Goal: Find specific page/section: Find specific page/section

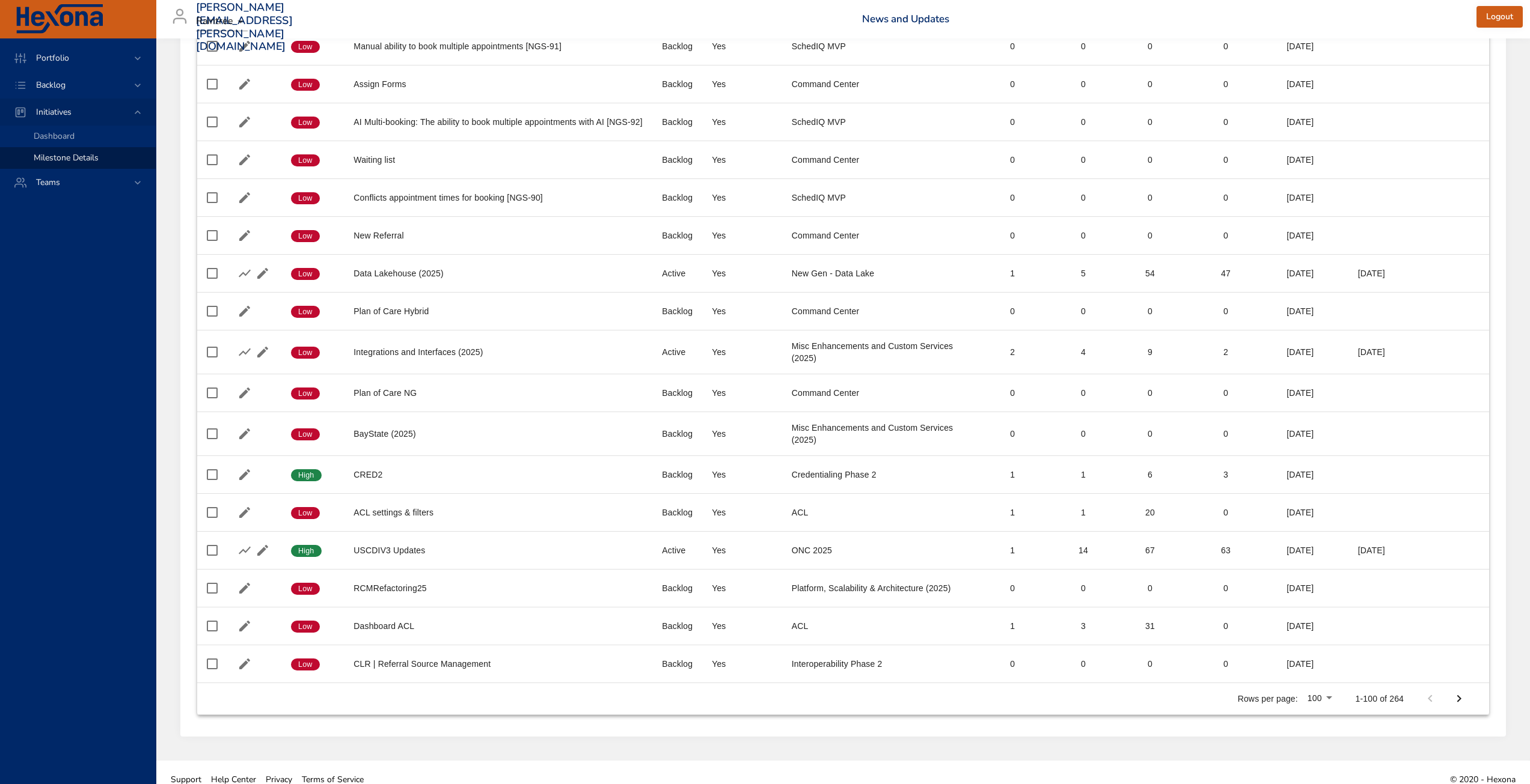
scroll to position [3355, 0]
click at [93, 87] on div "Backlog" at bounding box center [79, 85] width 105 height 13
click at [76, 109] on span "Backlog Details" at bounding box center [62, 109] width 58 height 11
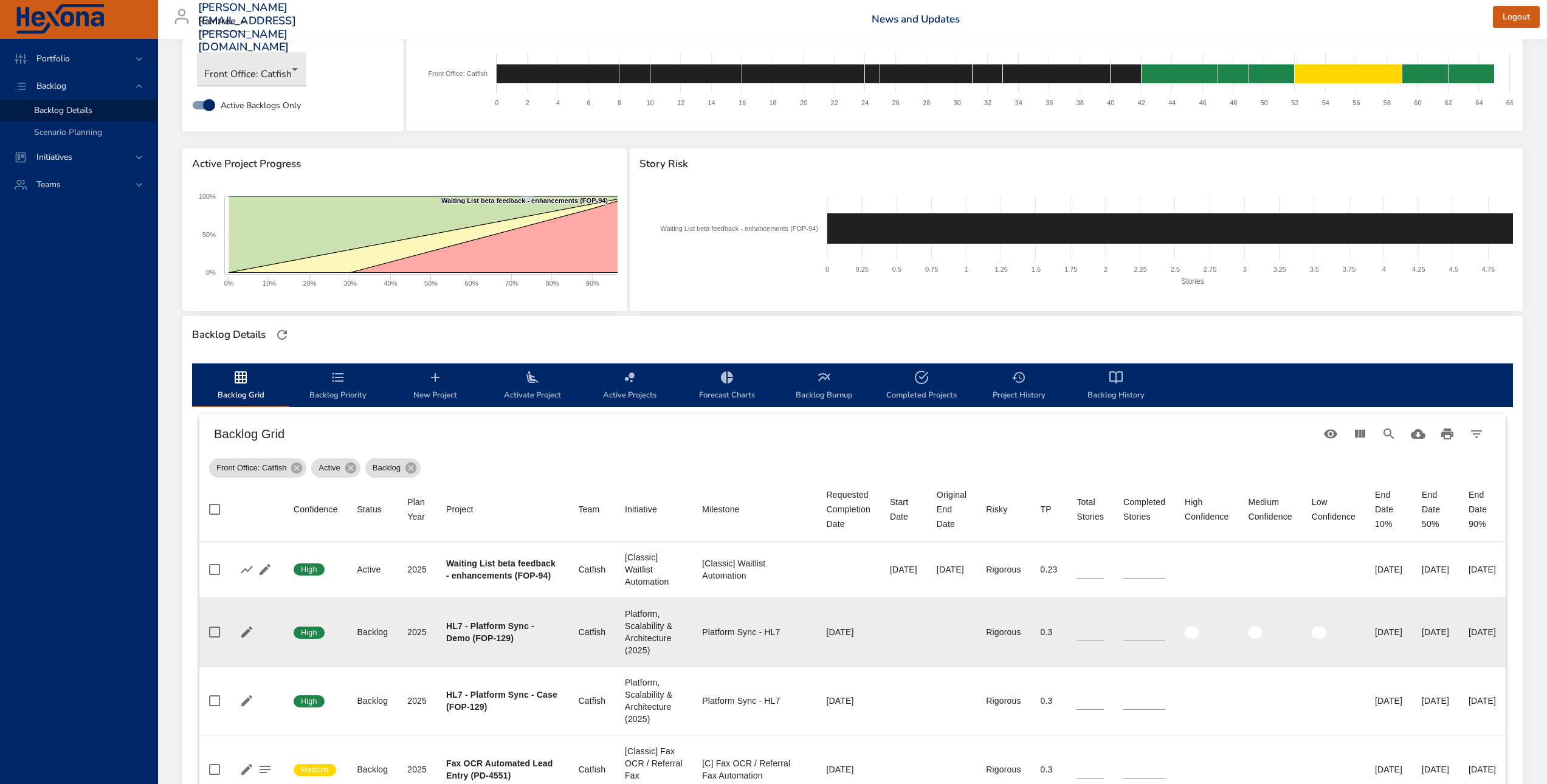
scroll to position [122, 0]
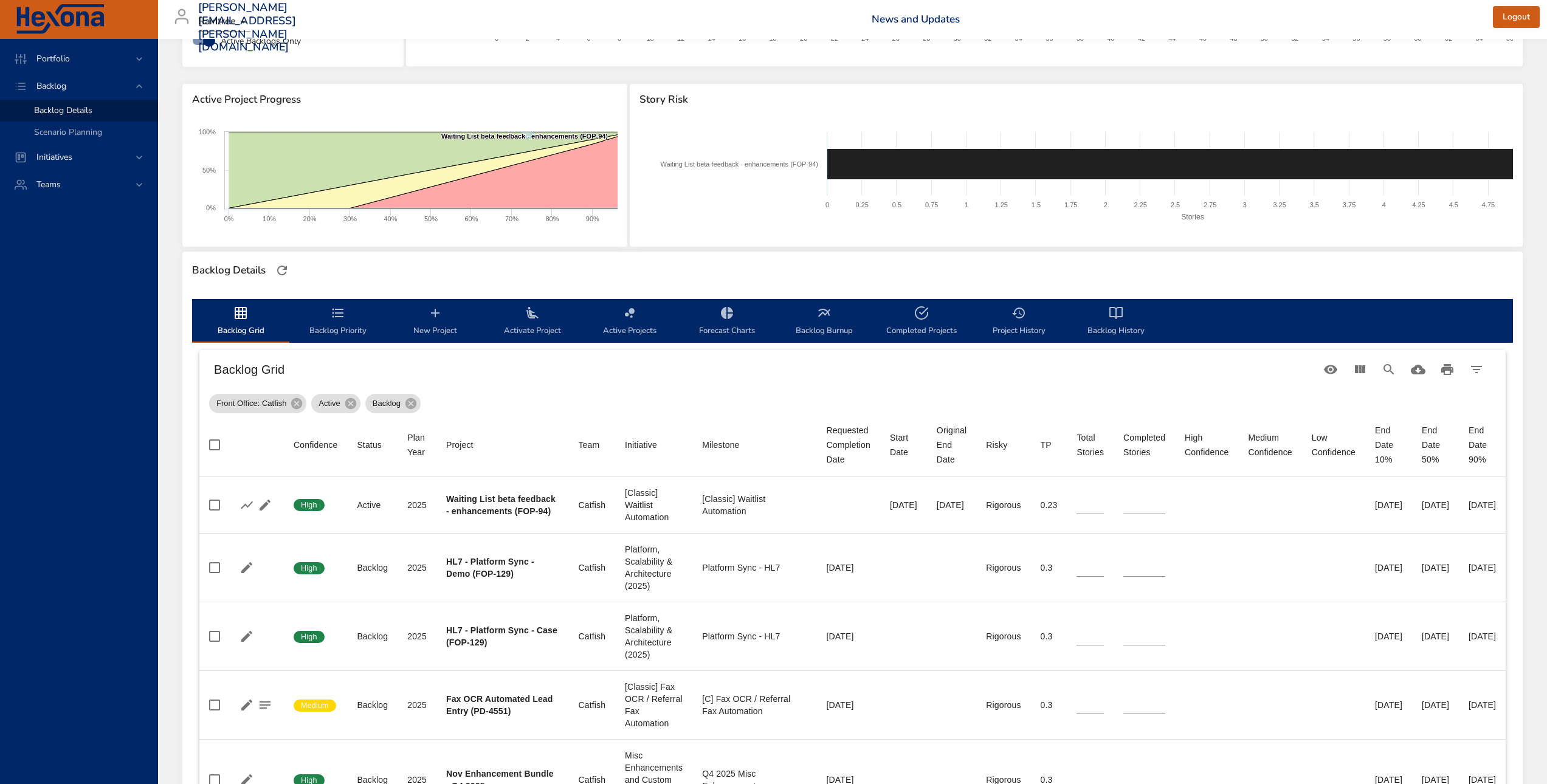
click at [352, 368] on h6 "Backlog Grid" at bounding box center [764, 370] width 1102 height 20
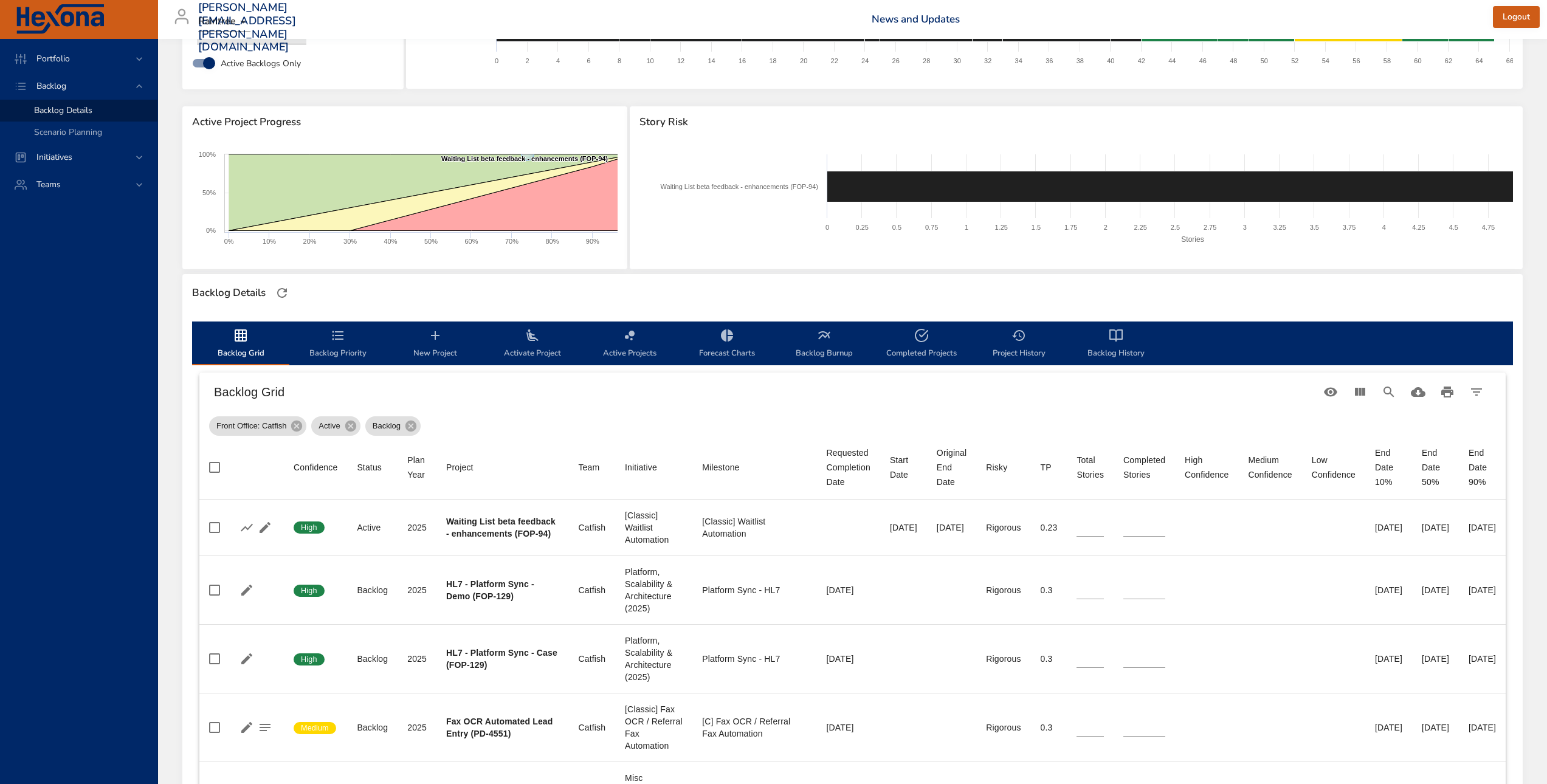
scroll to position [0, 0]
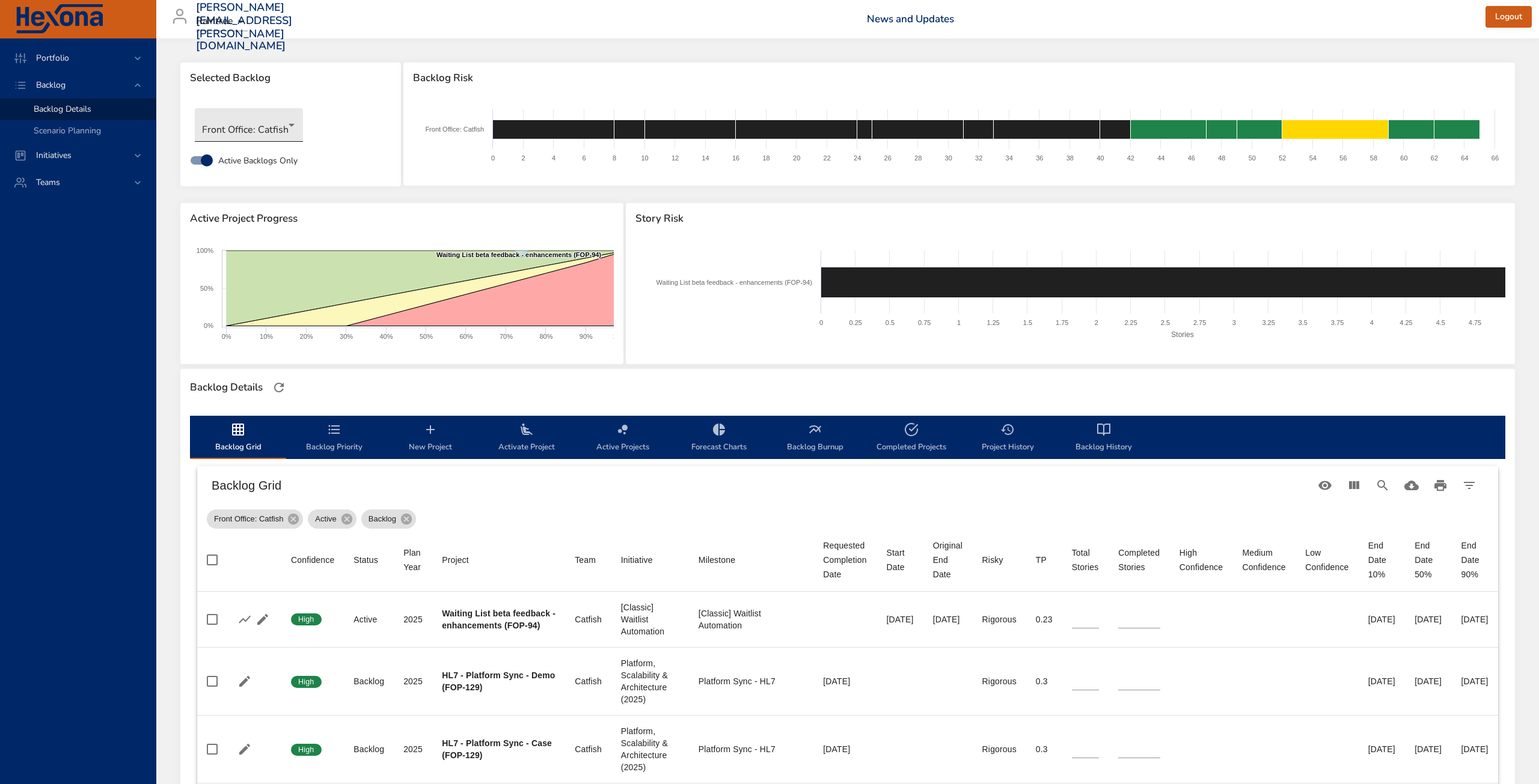
click at [261, 130] on body "Portfolio Backlog Backlog Details Scenario Planning Initiatives Teams [PERSON_N…" at bounding box center [770, 392] width 1539 height 784
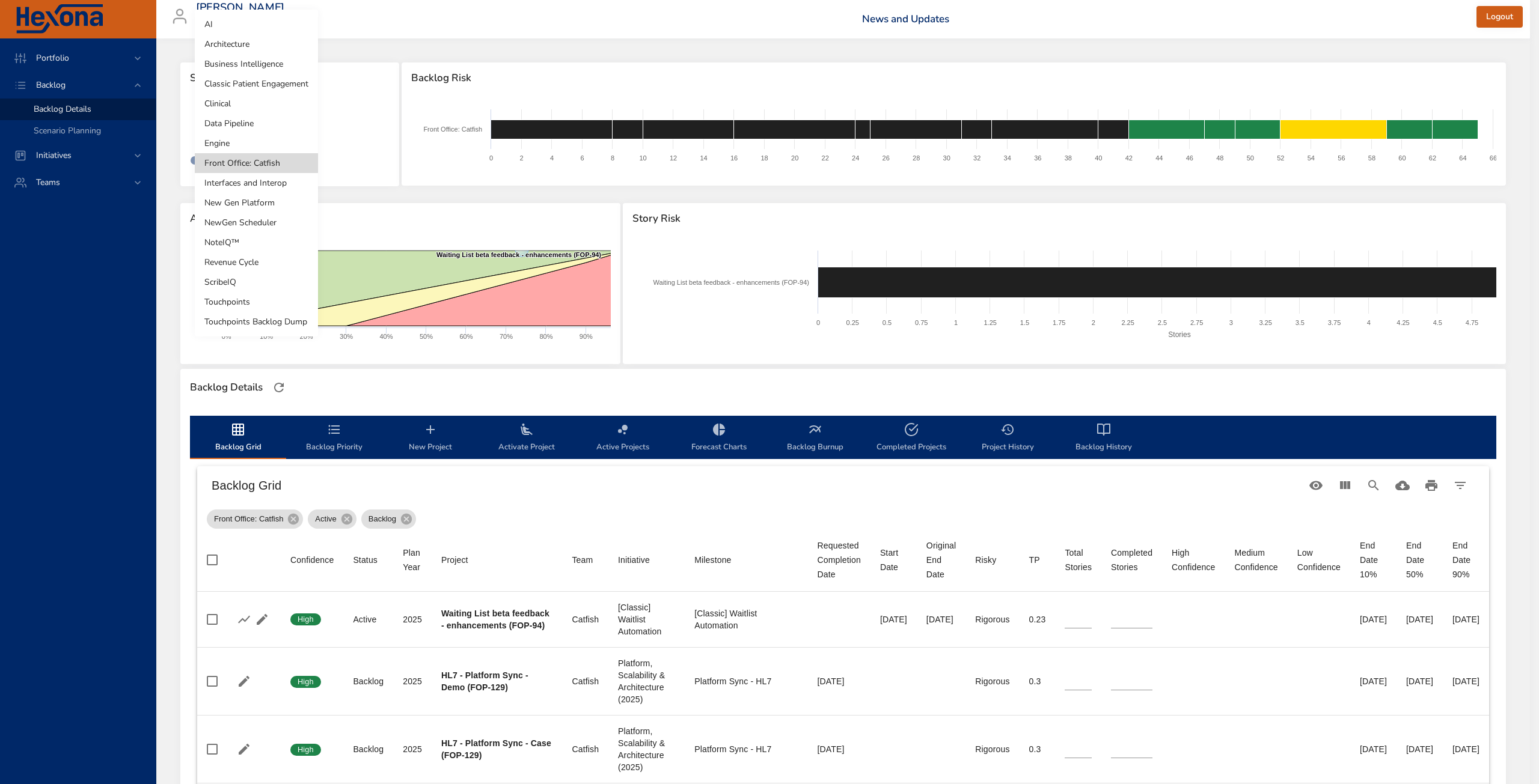
click at [257, 102] on li "Clinical" at bounding box center [256, 103] width 124 height 19
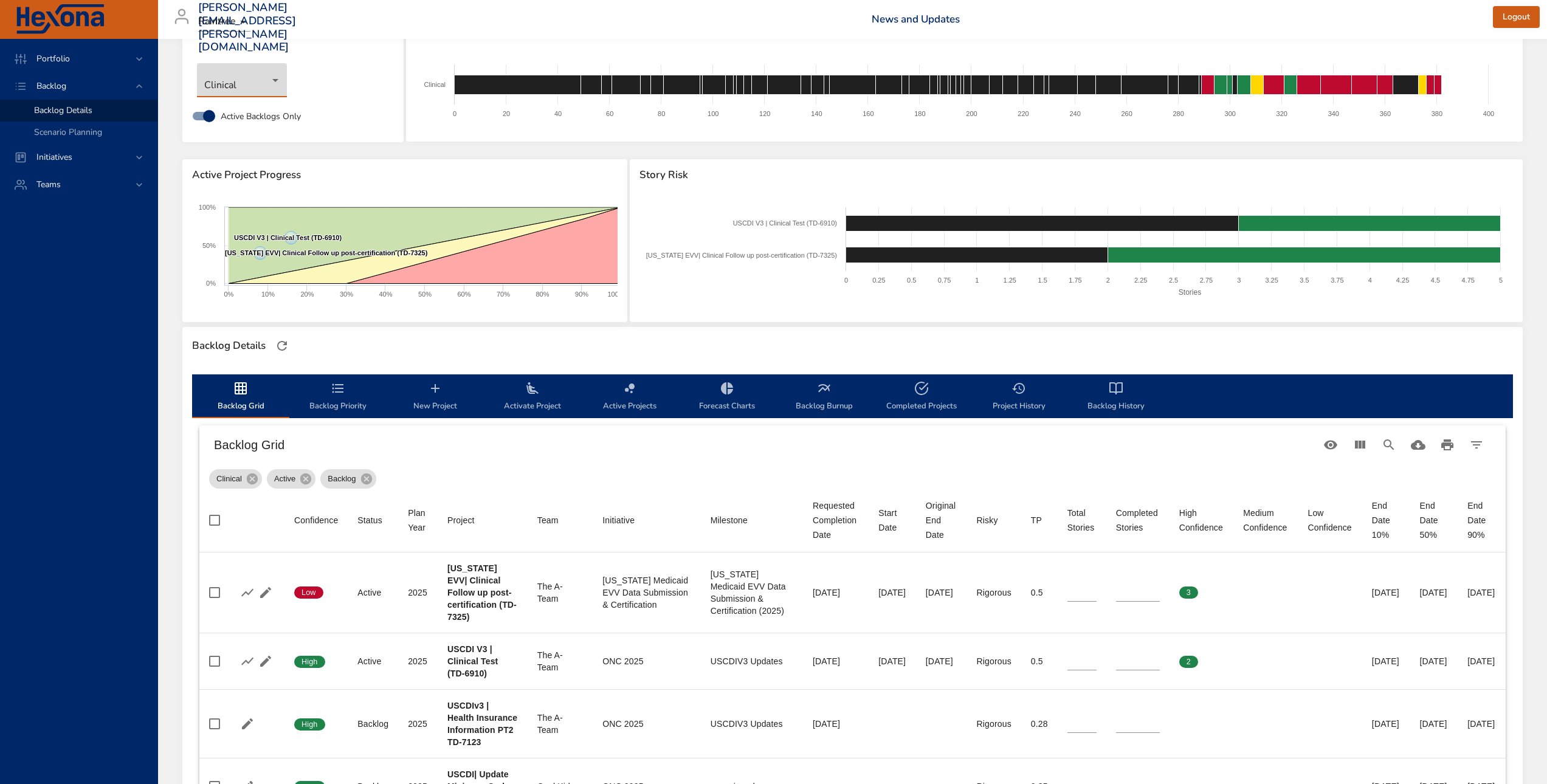
scroll to position [122, 0]
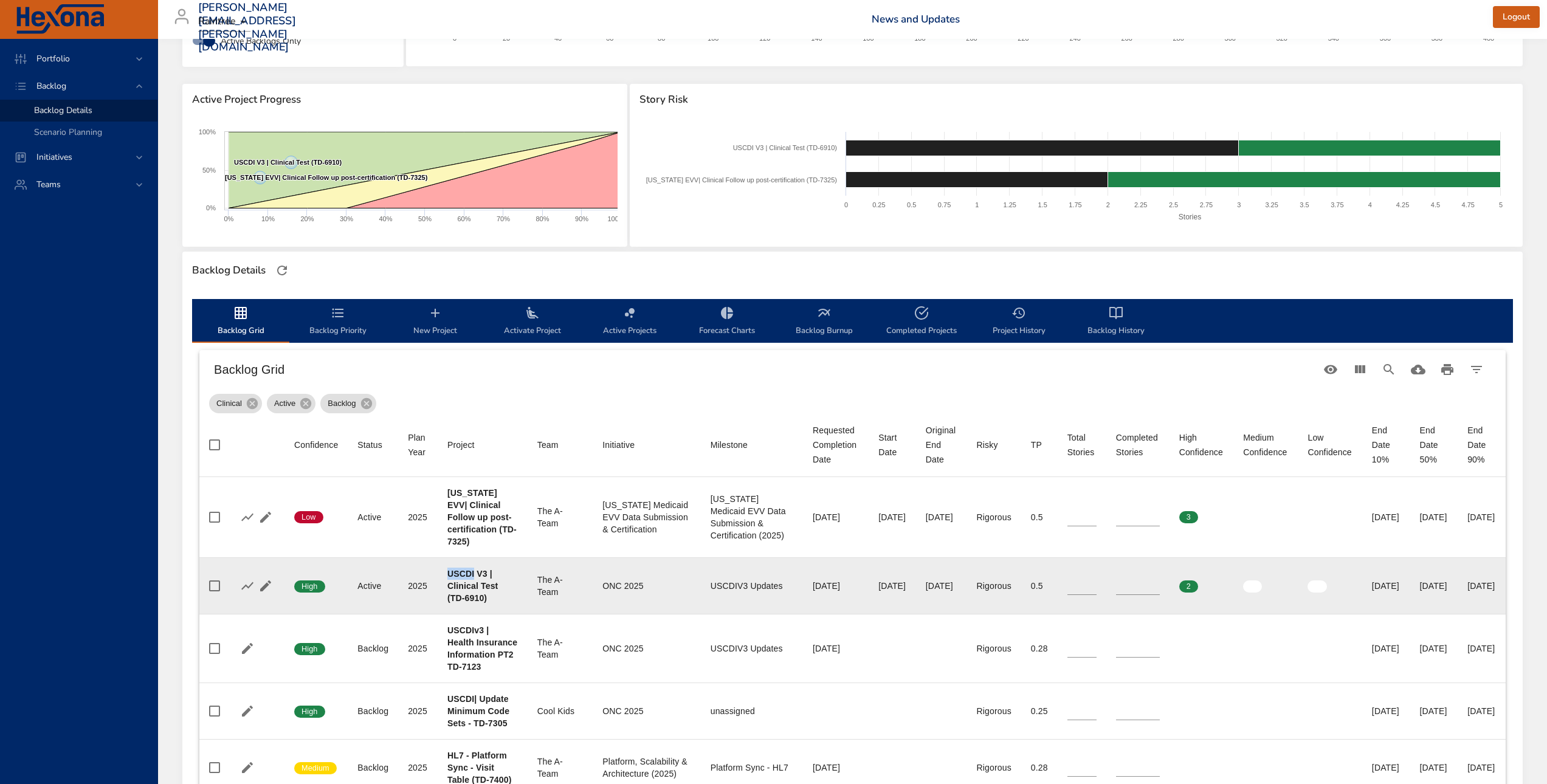
drag, startPoint x: 447, startPoint y: 576, endPoint x: 473, endPoint y: 575, distance: 26.0
click at [473, 575] on b "USCDI V3 | Clinical Test (TD-6910)" at bounding box center [473, 586] width 51 height 34
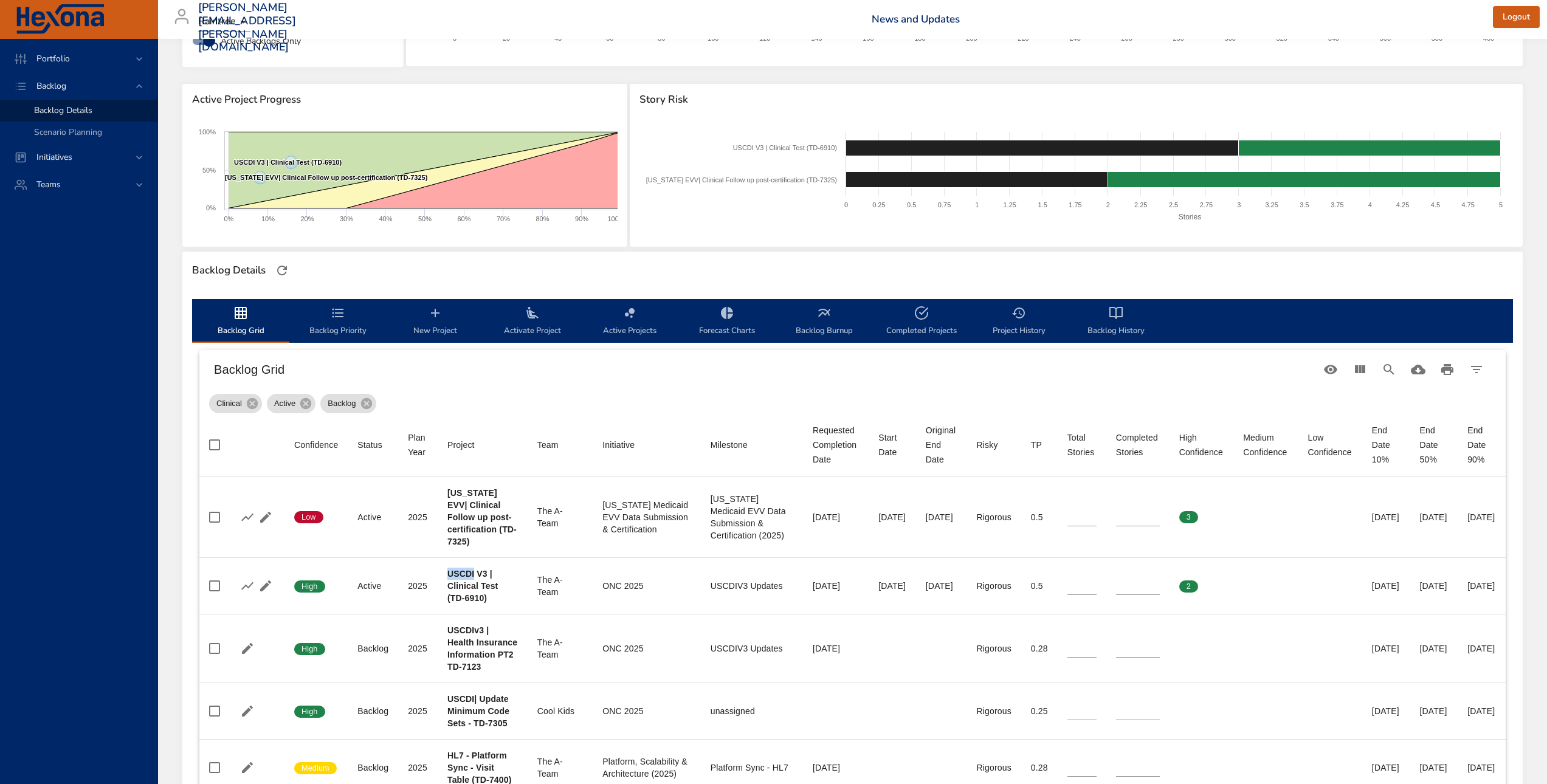
copy b "USCDI"
